Goal: Transaction & Acquisition: Purchase product/service

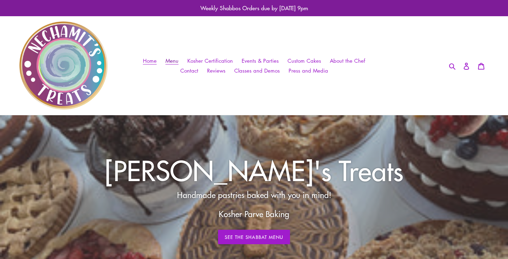
click at [175, 62] on span "Menu" at bounding box center [172, 60] width 13 height 7
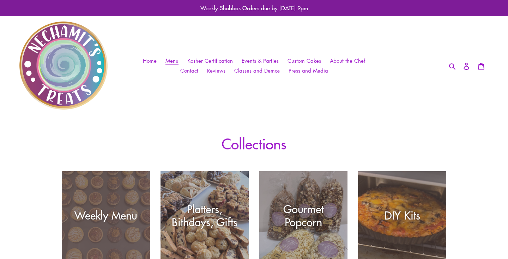
click at [124, 259] on div "Weekly Menu" at bounding box center [106, 260] width 88 height 0
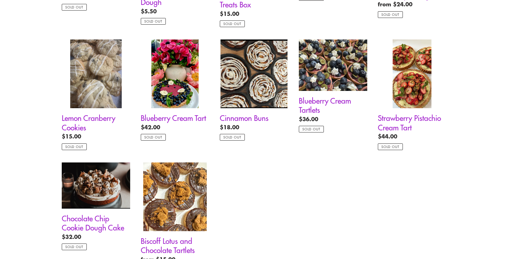
scroll to position [511, 0]
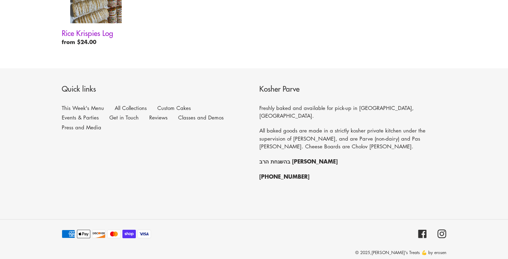
scroll to position [347, 0]
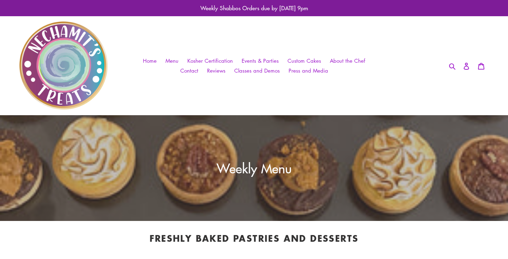
scroll to position [347, 0]
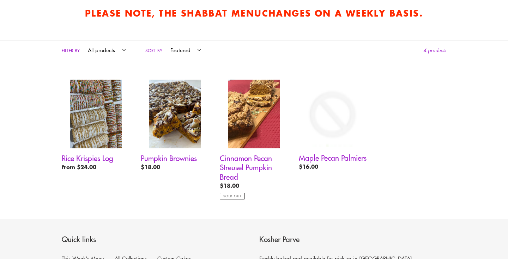
click at [260, 203] on li "Cinnamon Pecan Streusel Pumpkin Bread Cinnamon Pecan Streusel Pumpkin Bread Reg…" at bounding box center [248, 146] width 79 height 132
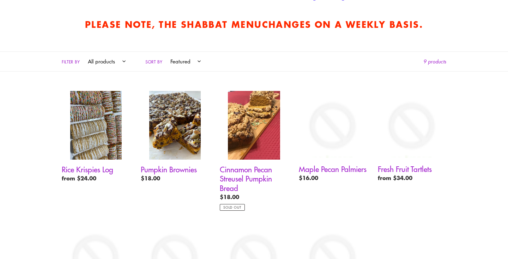
scroll to position [284, 0]
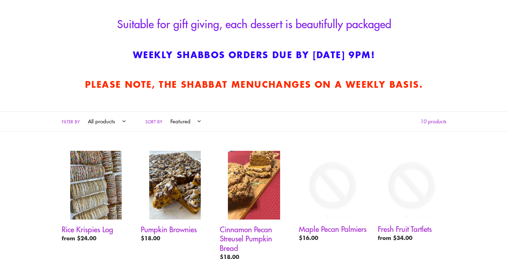
scroll to position [240, 0]
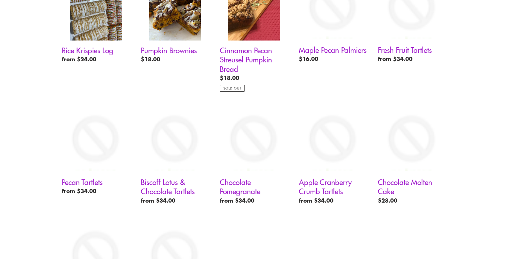
scroll to position [449, 0]
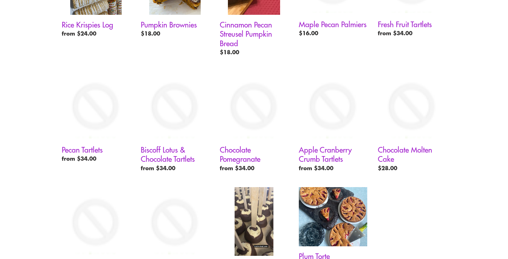
scroll to position [537, 0]
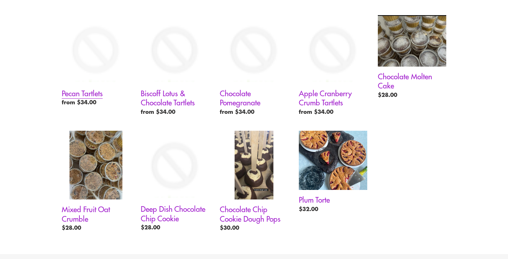
scroll to position [537, 0]
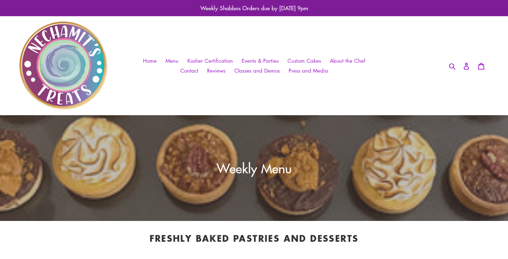
scroll to position [537, 0]
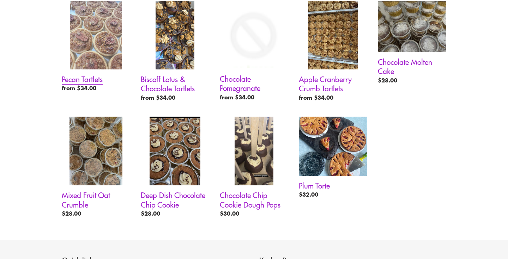
scroll to position [430, 0]
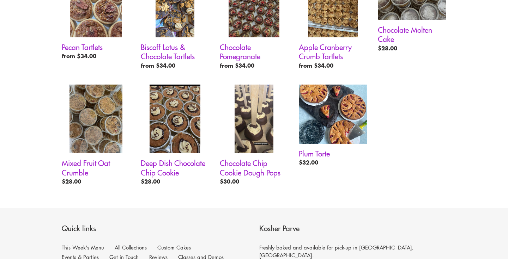
scroll to position [619, 0]
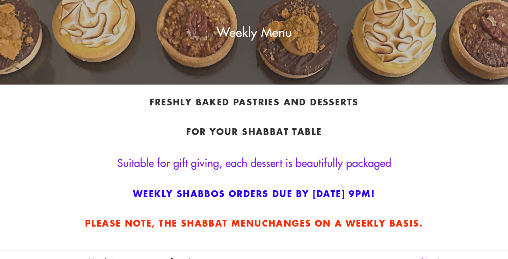
scroll to position [231, 0]
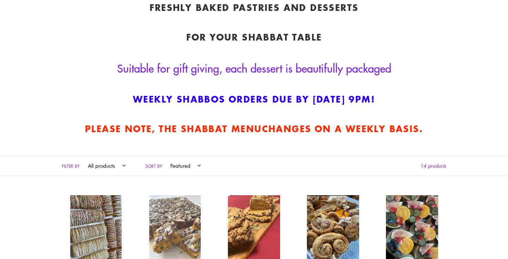
click at [195, 209] on link "Pumpkin Brownies" at bounding box center [175, 243] width 68 height 95
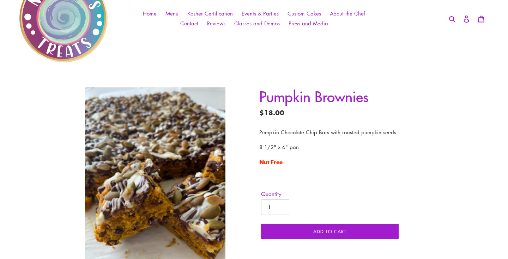
scroll to position [49, 0]
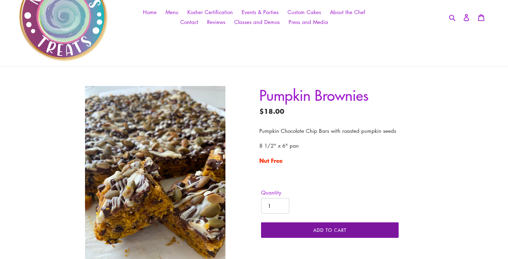
click at [353, 232] on button "Add to cart" at bounding box center [330, 231] width 138 height 16
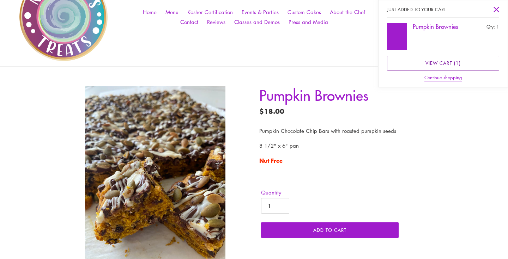
click at [467, 60] on link "View cart ( 1 )" at bounding box center [443, 63] width 112 height 15
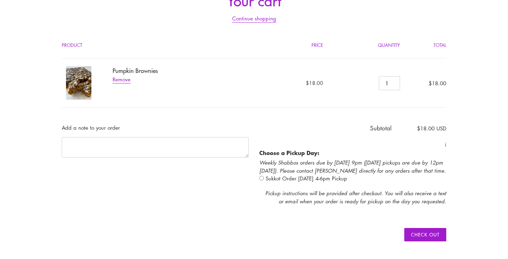
scroll to position [181, 0]
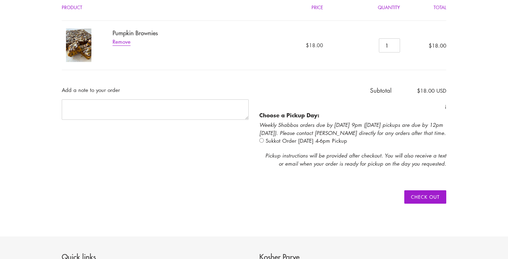
click at [277, 139] on p "Choose a Pickup Day: Weekly Shabbos orders due by Wednesday 9pm (Thursday picku…" at bounding box center [352, 128] width 187 height 34
click at [264, 139] on input "radio" at bounding box center [261, 140] width 5 height 5
radio input "true"
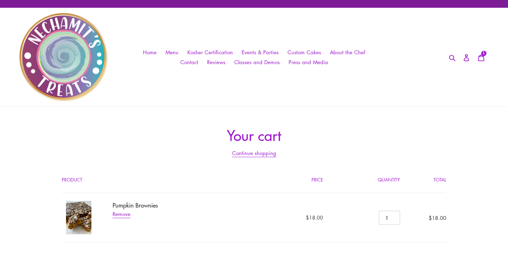
scroll to position [162, 0]
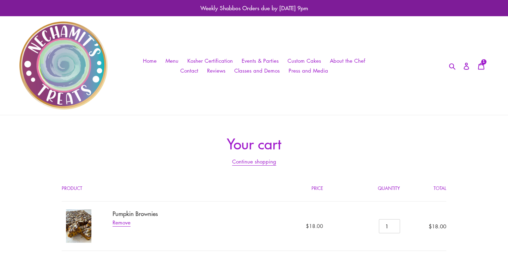
scroll to position [170, 0]
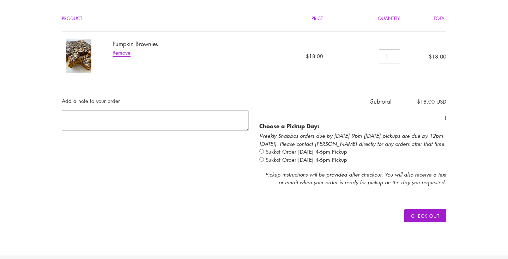
click at [261, 160] on input "radio" at bounding box center [261, 159] width 5 height 5
radio input "true"
click at [264, 152] on input "radio" at bounding box center [261, 151] width 5 height 5
radio input "true"
click at [261, 159] on input "radio" at bounding box center [261, 159] width 5 height 5
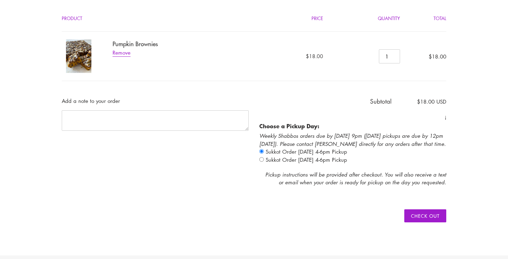
radio input "true"
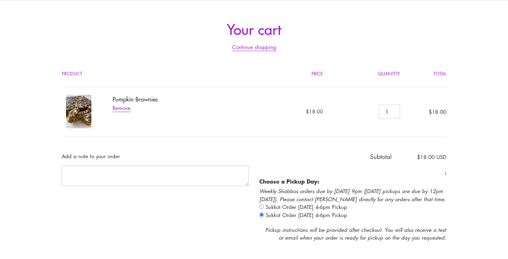
scroll to position [139, 0]
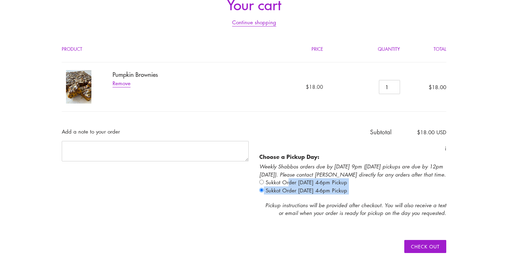
drag, startPoint x: 298, startPoint y: 184, endPoint x: 381, endPoint y: 196, distance: 83.9
click at [381, 196] on div "Discount: - Subtotal $18.00 USD i Choose a Pickup Day: Weekly Shabbos orders du…" at bounding box center [348, 197] width 198 height 139
drag, startPoint x: 380, startPoint y: 196, endPoint x: 320, endPoint y: 187, distance: 60.9
click at [320, 187] on div "Discount: - Subtotal $18.00 USD i Choose a Pickup Day: Weekly Shabbos orders du…" at bounding box center [348, 197] width 198 height 139
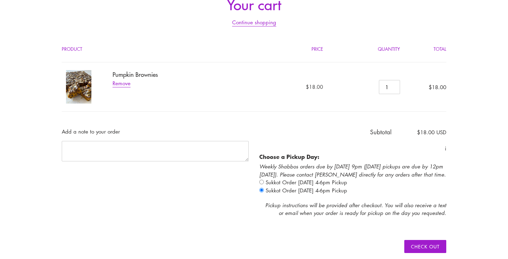
click at [292, 155] on b "Choose a Pickup Day:" at bounding box center [289, 156] width 60 height 8
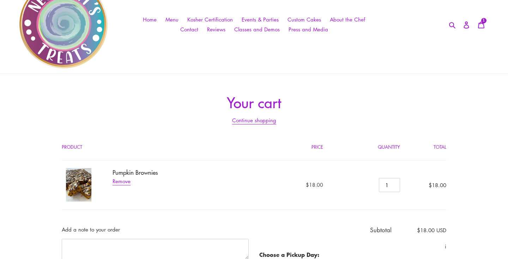
scroll to position [0, 0]
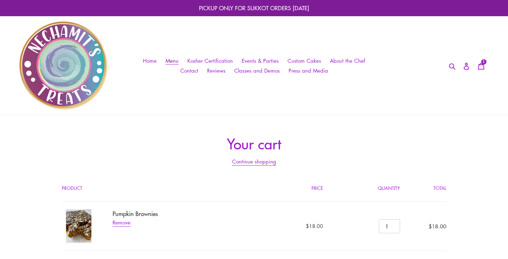
click at [170, 60] on span "Menu" at bounding box center [172, 60] width 13 height 7
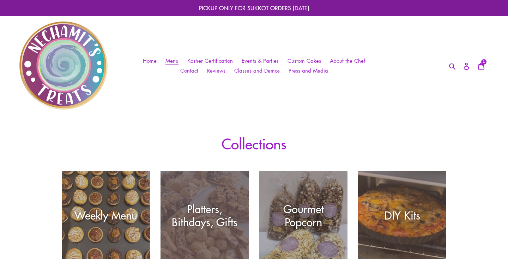
click at [191, 259] on div "Platters, Bithdays, Gifts" at bounding box center [205, 260] width 88 height 0
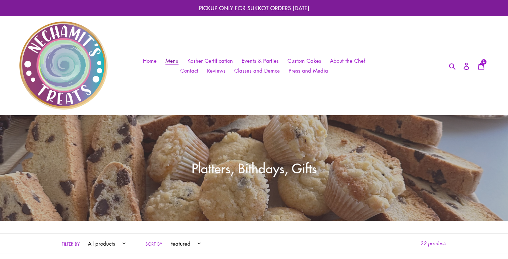
click at [173, 61] on span "Menu" at bounding box center [172, 60] width 13 height 7
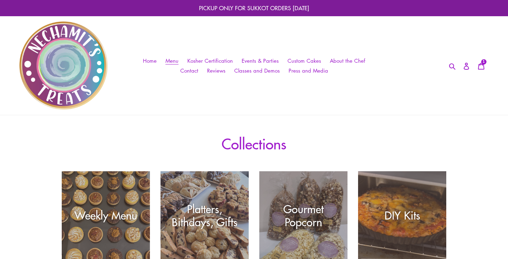
click at [81, 259] on div "Weekly Menu" at bounding box center [106, 260] width 88 height 0
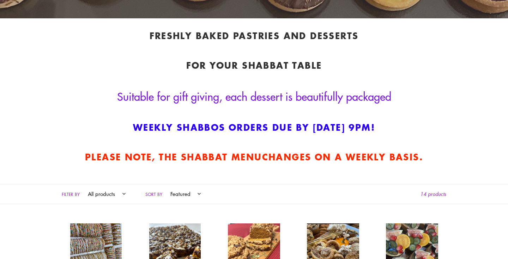
scroll to position [226, 0]
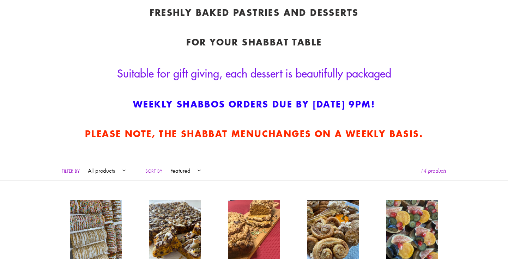
click at [103, 161] on select "All products cake cookie cookies egg free gluten free nut free october Popup su…" at bounding box center [105, 170] width 47 height 19
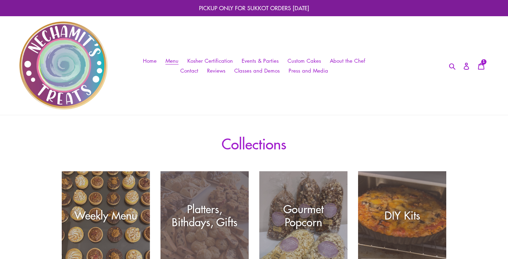
scroll to position [13, 0]
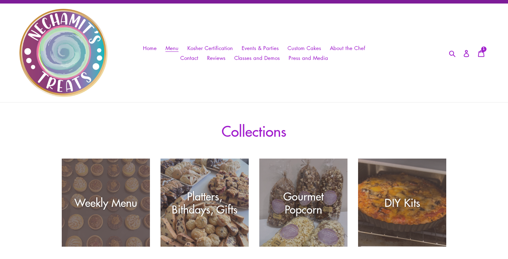
click at [146, 247] on div "Weekly Menu" at bounding box center [106, 247] width 88 height 0
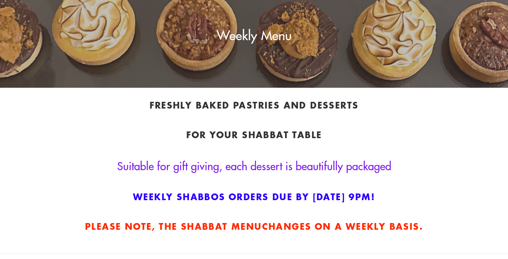
scroll to position [238, 0]
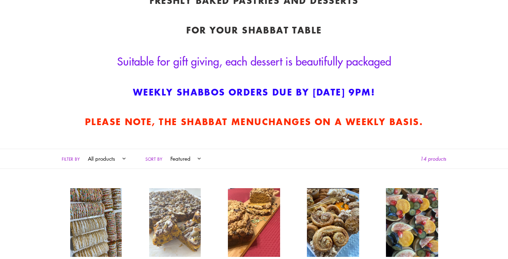
click at [155, 216] on link "Pumpkin Brownies" at bounding box center [175, 235] width 68 height 95
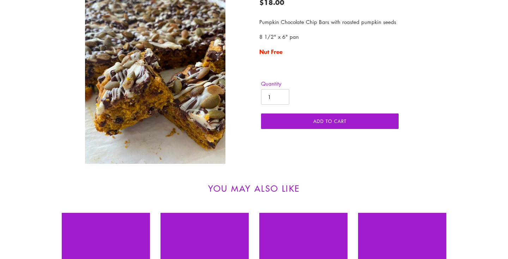
scroll to position [331, 0]
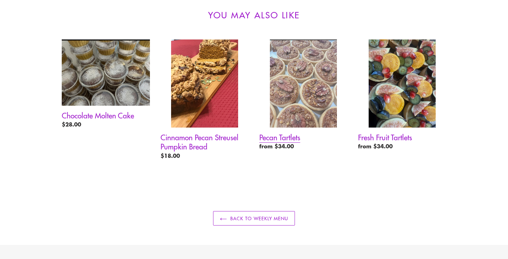
click at [307, 98] on link "Pecan Tartlets" at bounding box center [303, 97] width 88 height 114
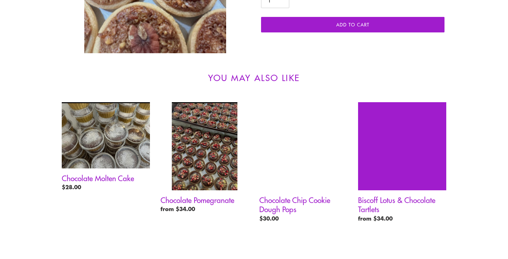
scroll to position [288, 0]
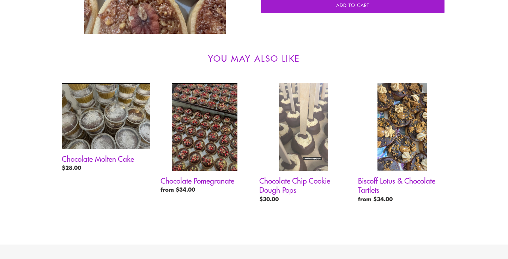
click at [307, 98] on link "Chocolate Chip Cookie Dough Pops" at bounding box center [303, 145] width 88 height 124
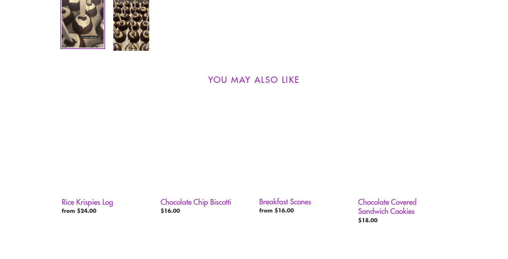
scroll to position [376, 0]
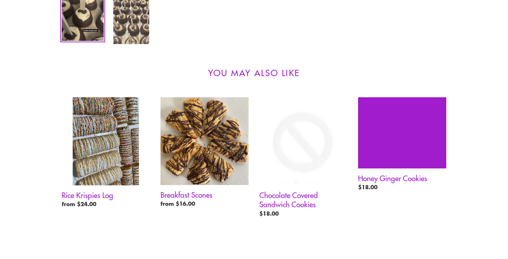
scroll to position [376, 0]
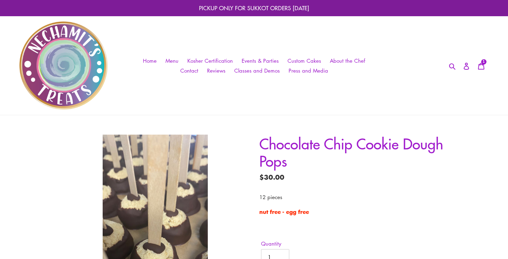
scroll to position [361, 0]
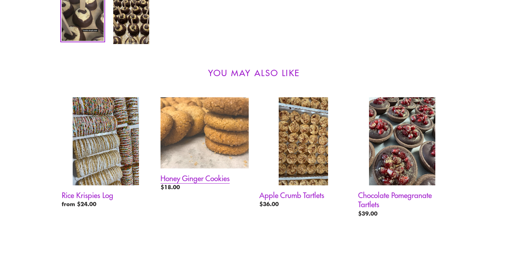
click at [230, 103] on link "Honey Ginger Cookies" at bounding box center [205, 145] width 88 height 97
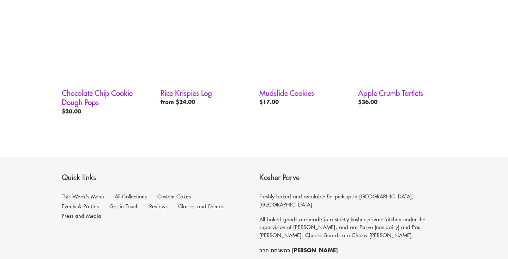
scroll to position [348, 0]
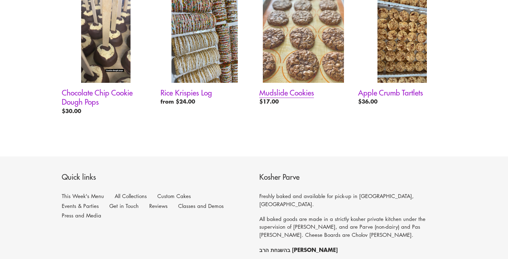
click at [318, 10] on link "Mudslide Cookies" at bounding box center [303, 52] width 88 height 114
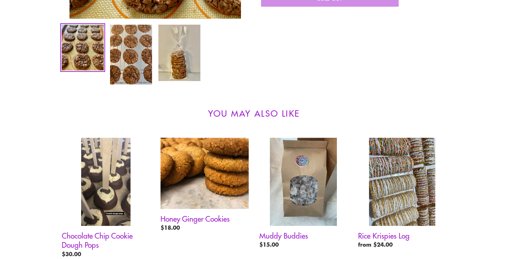
scroll to position [304, 0]
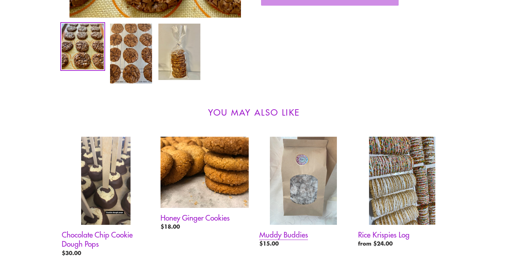
click at [327, 178] on link "Muddy Buddies" at bounding box center [303, 194] width 88 height 114
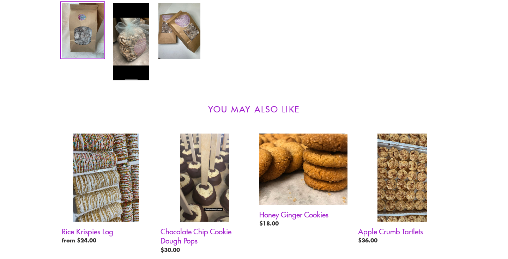
scroll to position [329, 0]
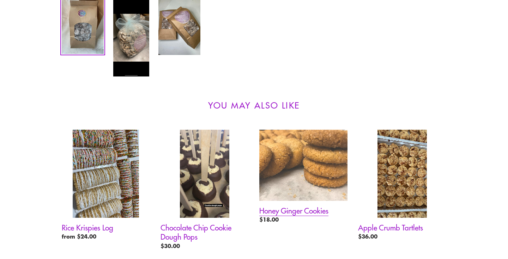
click at [327, 178] on link "Honey Ginger Cookies" at bounding box center [303, 178] width 88 height 97
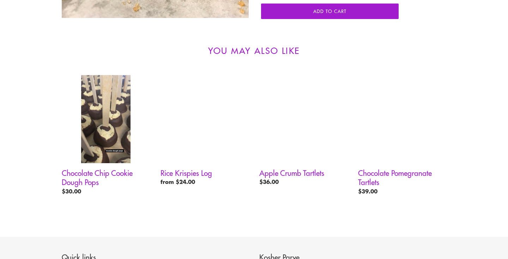
scroll to position [282, 0]
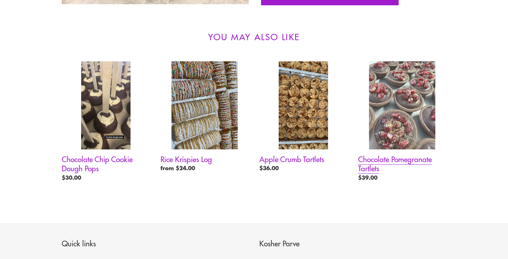
click at [393, 120] on link "Chocolate Pomegranate Tartlets" at bounding box center [402, 123] width 88 height 124
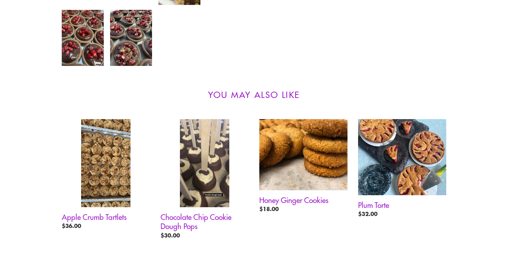
scroll to position [396, 0]
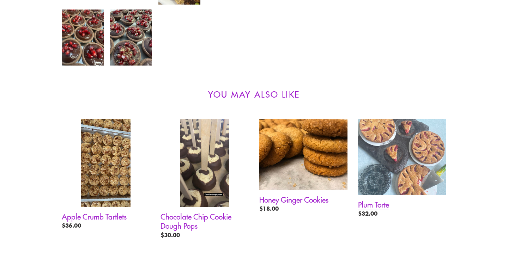
click at [393, 120] on link "Plum Torte" at bounding box center [402, 170] width 88 height 102
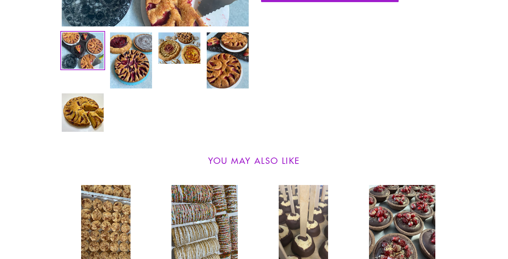
scroll to position [328, 0]
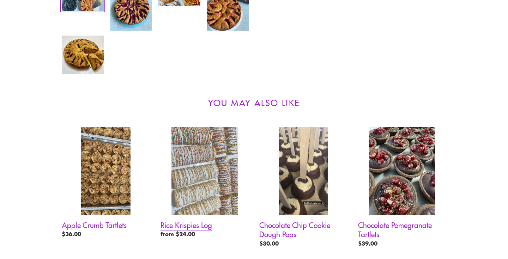
click at [192, 191] on link "Rice Krispies Log" at bounding box center [205, 184] width 88 height 114
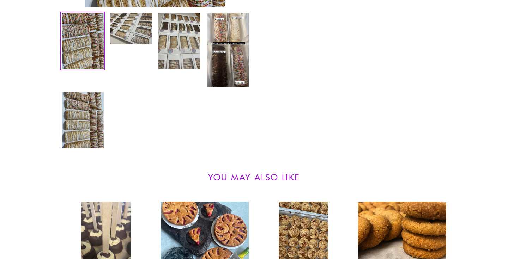
scroll to position [424, 0]
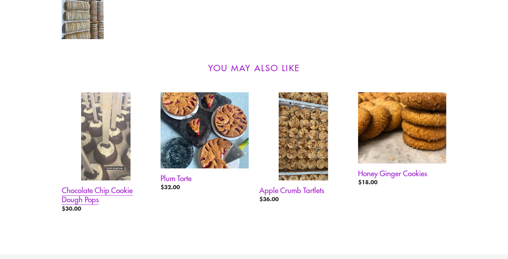
click at [129, 158] on link "Chocolate Chip Cookie Dough Pops" at bounding box center [106, 154] width 88 height 124
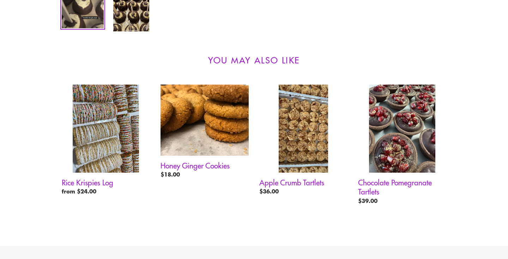
scroll to position [400, 0]
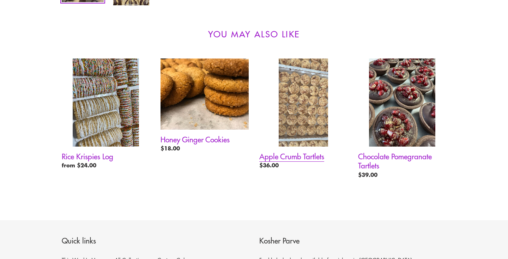
click at [277, 92] on link "Apple Crumb Tartlets" at bounding box center [303, 116] width 88 height 114
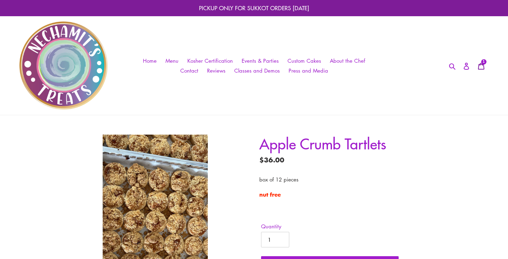
click at [484, 64] on span "1" at bounding box center [484, 62] width 2 height 4
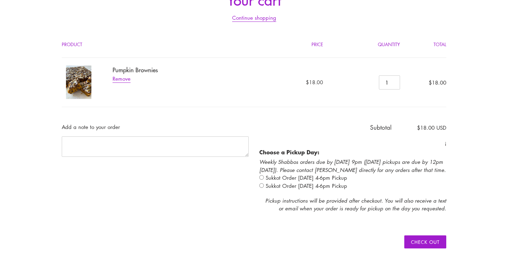
scroll to position [172, 0]
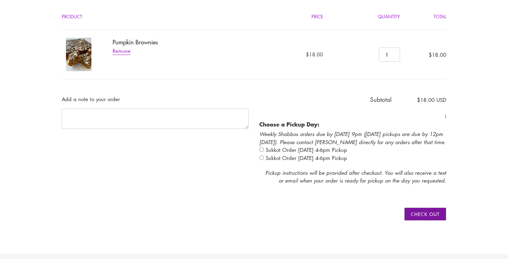
click at [419, 208] on input "Check out" at bounding box center [425, 214] width 42 height 13
click at [264, 150] on input "radio" at bounding box center [261, 150] width 5 height 5
radio input "true"
click at [421, 212] on input "Check out" at bounding box center [425, 214] width 42 height 13
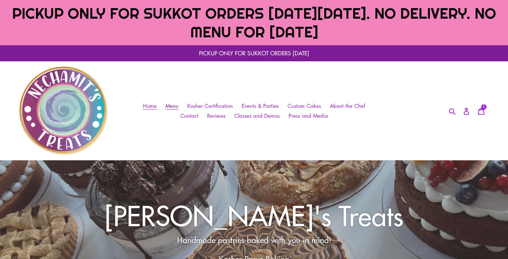
click at [169, 103] on span "Menu" at bounding box center [172, 105] width 13 height 7
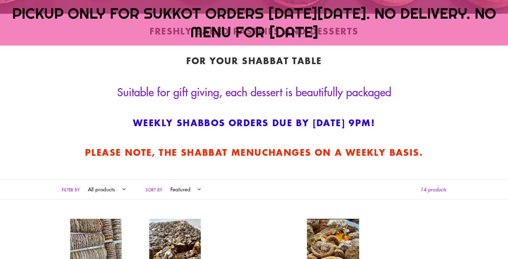
scroll to position [247, 0]
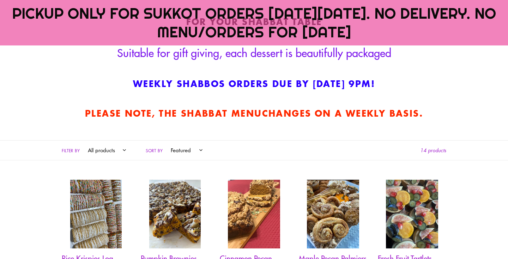
scroll to position [292, 0]
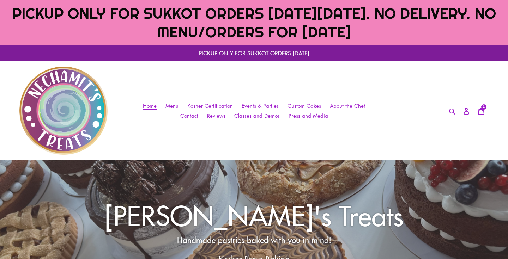
click at [174, 63] on nav "Home Menu Kosher Certification Events & Parties Custom Cakes About the Chef Con…" at bounding box center [254, 110] width 235 height 99
click at [169, 103] on span "Menu" at bounding box center [172, 105] width 13 height 7
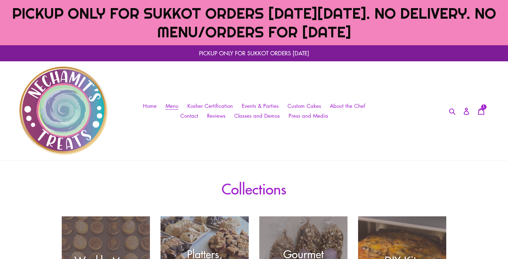
click at [115, 189] on h1 "Collections" at bounding box center [254, 188] width 385 height 17
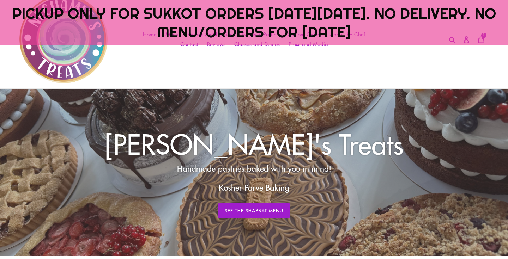
scroll to position [72, 0]
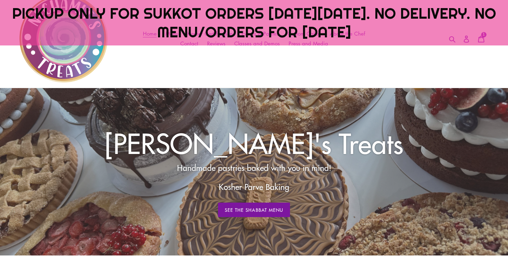
click at [272, 214] on link "See The Shabbat Menu" at bounding box center [254, 210] width 72 height 15
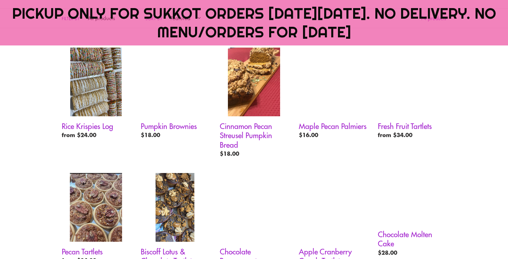
scroll to position [426, 0]
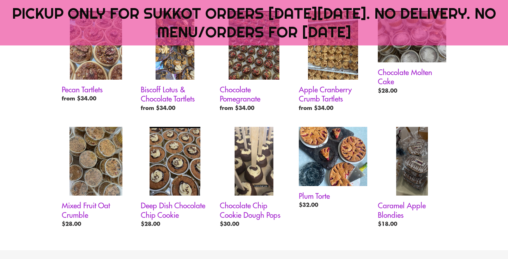
scroll to position [594, 0]
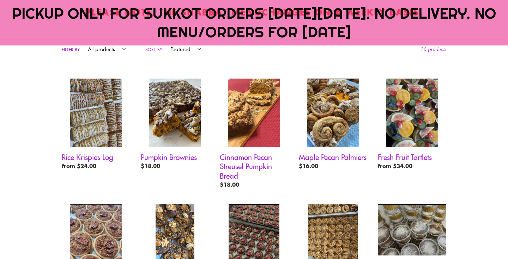
scroll to position [391, 0]
